Goal: Use online tool/utility: Use online tool/utility

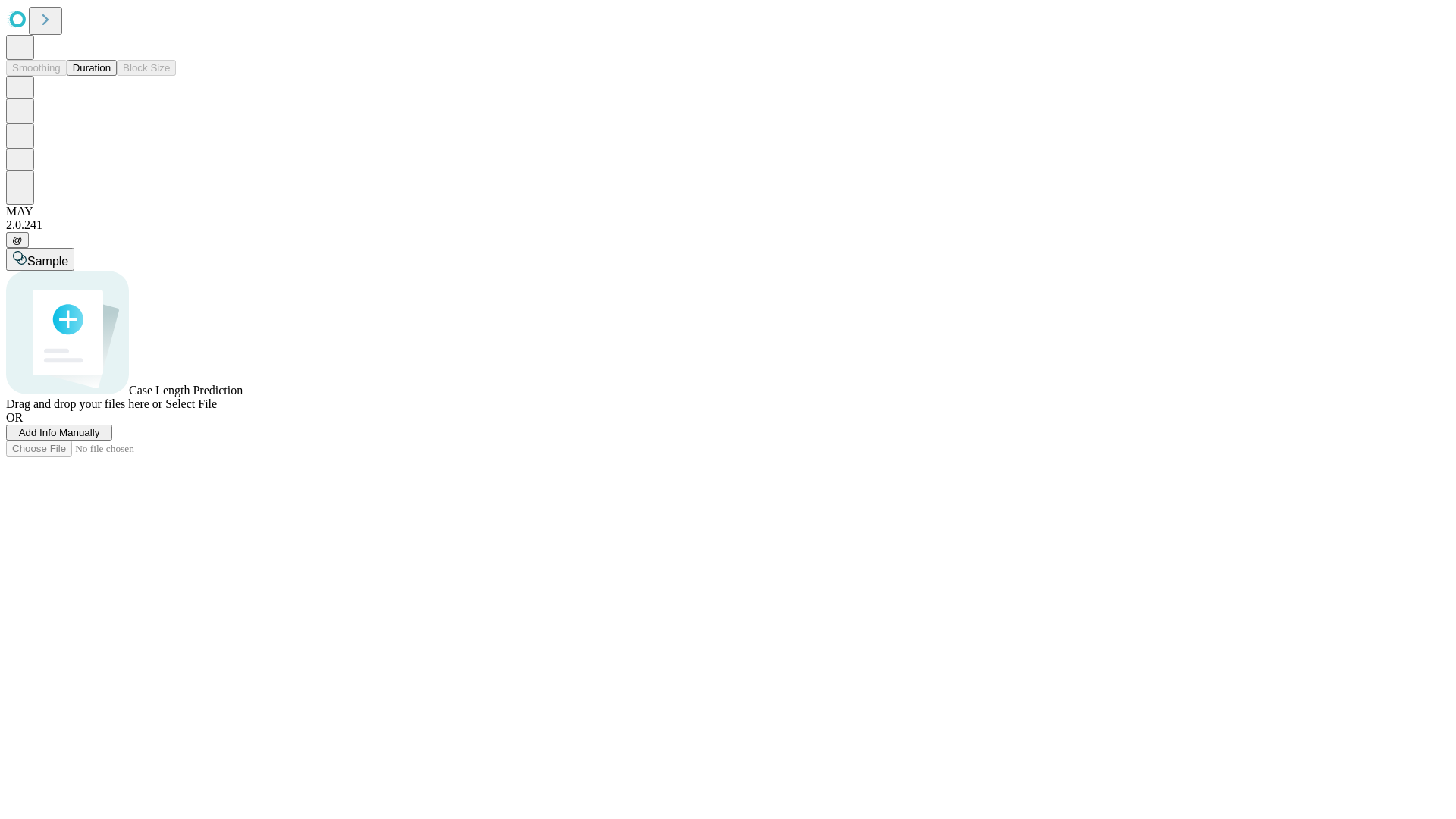
click at [111, 76] on button "Duration" at bounding box center [92, 68] width 50 height 16
click at [68, 254] on span "Sample" at bounding box center [48, 261] width 41 height 13
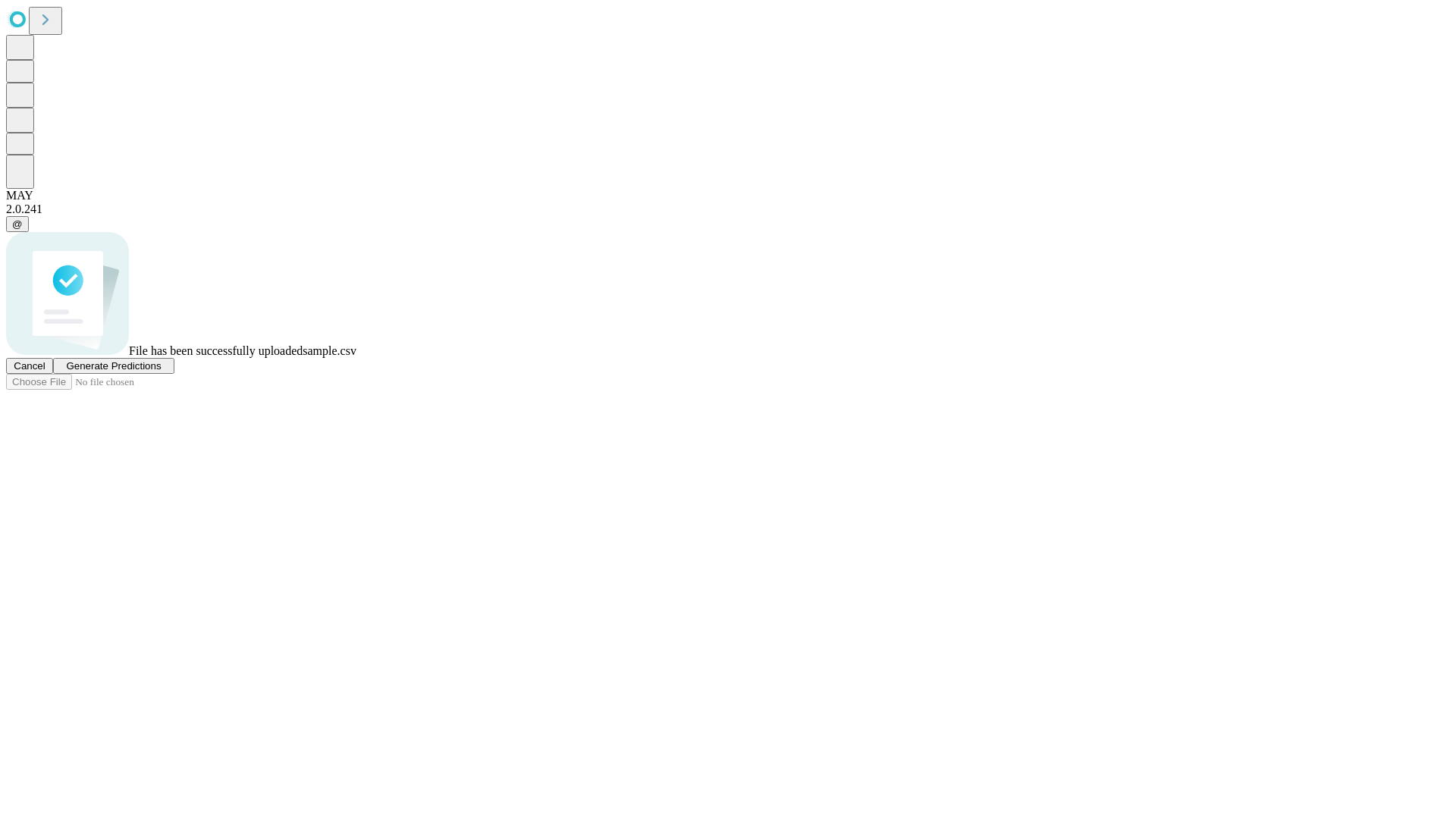
click at [161, 371] on span "Generate Predictions" at bounding box center [113, 366] width 95 height 11
